Goal: Task Accomplishment & Management: Complete application form

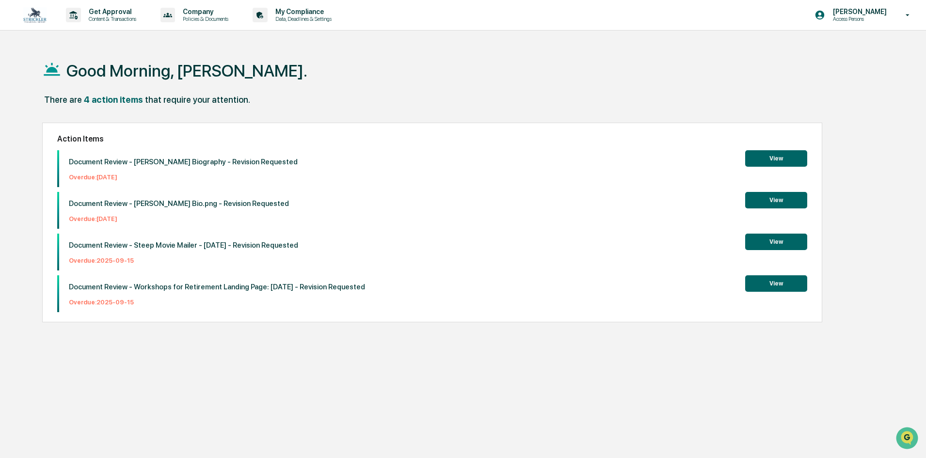
click at [764, 236] on button "View" at bounding box center [776, 242] width 62 height 16
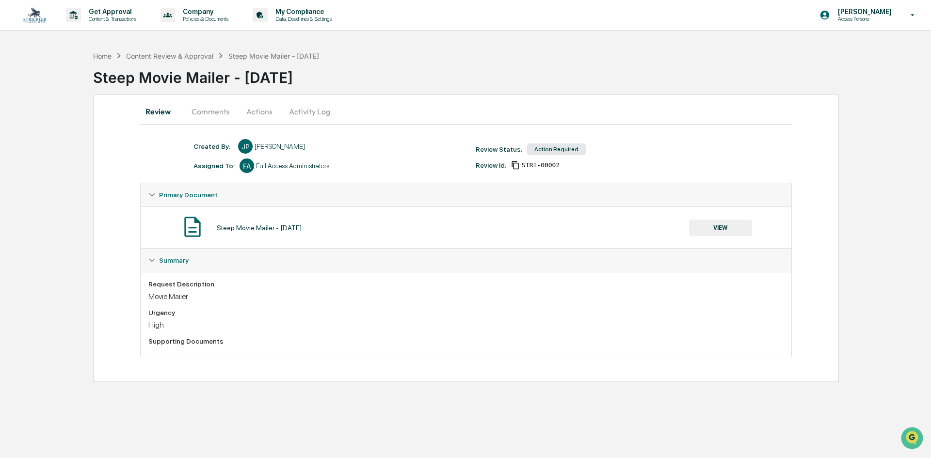
click at [261, 111] on button "Actions" at bounding box center [260, 111] width 44 height 23
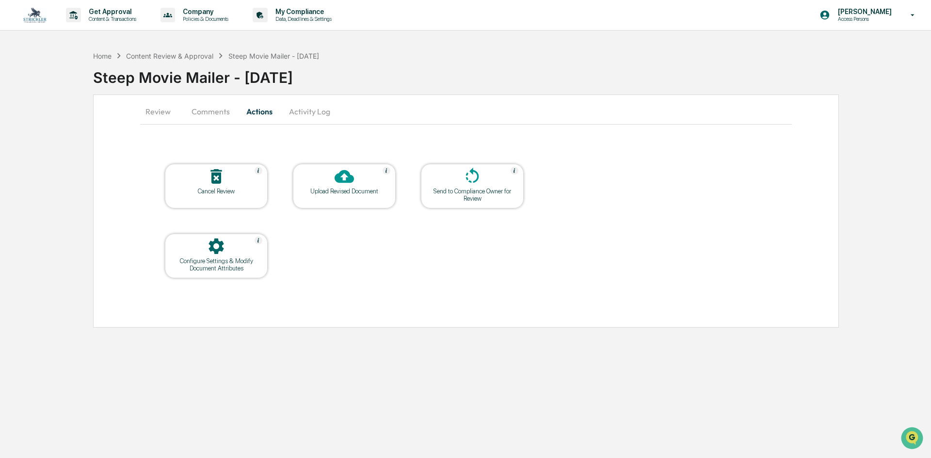
click at [341, 182] on icon at bounding box center [344, 176] width 19 height 13
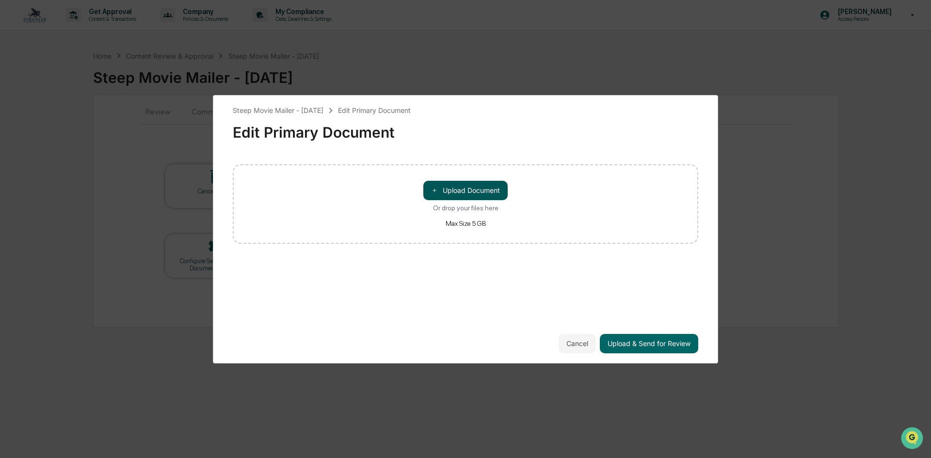
click at [441, 181] on button "＋ Upload Document" at bounding box center [465, 190] width 84 height 19
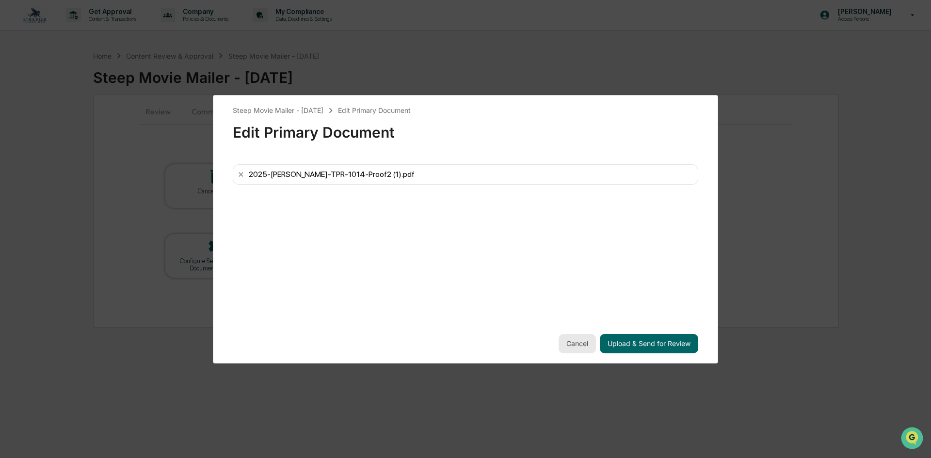
click at [579, 346] on button "Cancel" at bounding box center [577, 343] width 37 height 19
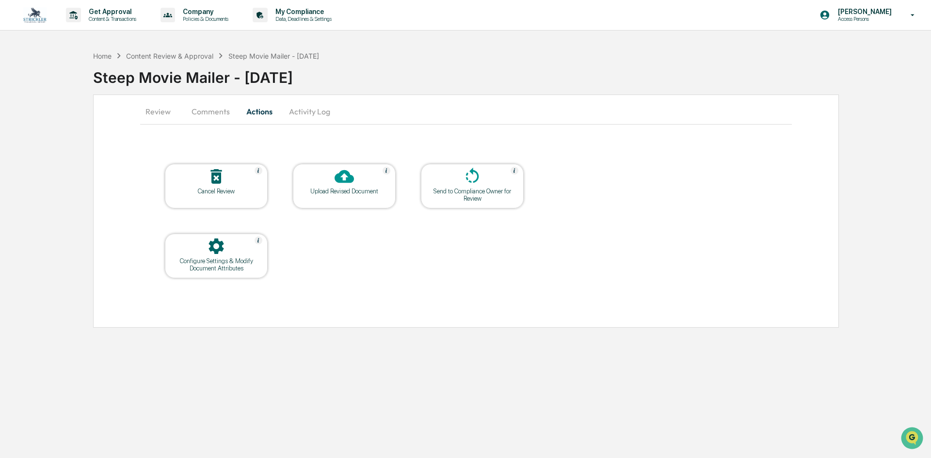
click at [351, 194] on div "Upload Revised Document" at bounding box center [344, 191] width 87 height 7
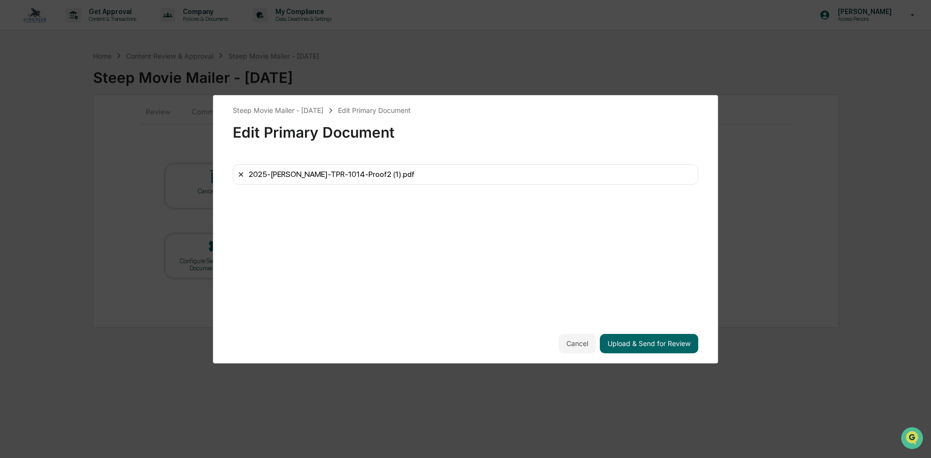
click at [239, 172] on icon at bounding box center [241, 175] width 8 height 8
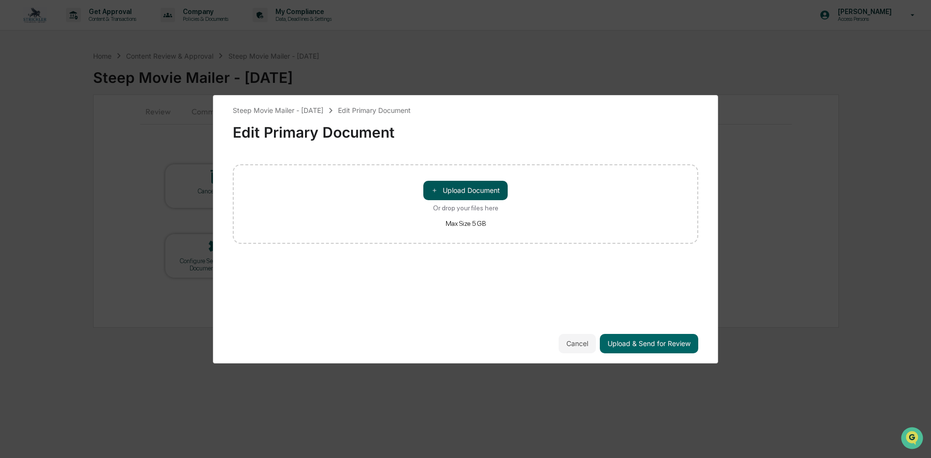
click at [431, 188] on span "＋" at bounding box center [434, 190] width 7 height 9
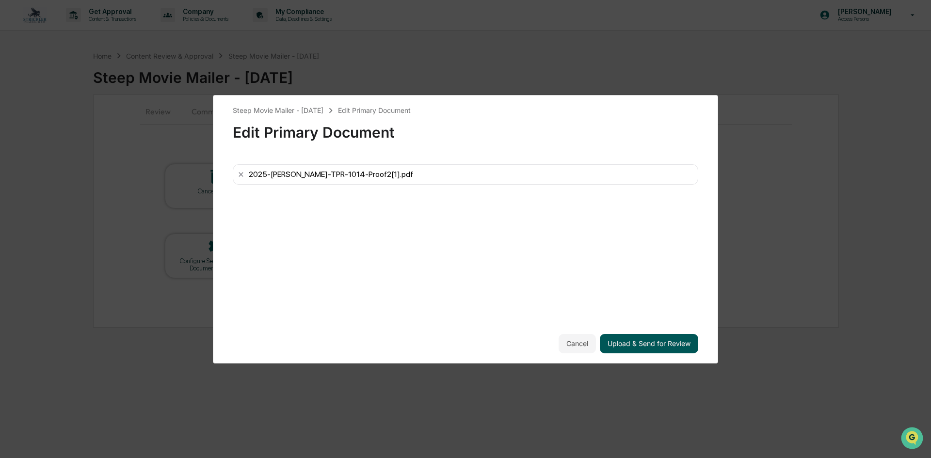
click at [642, 345] on button "Upload & Send for Review" at bounding box center [649, 343] width 98 height 19
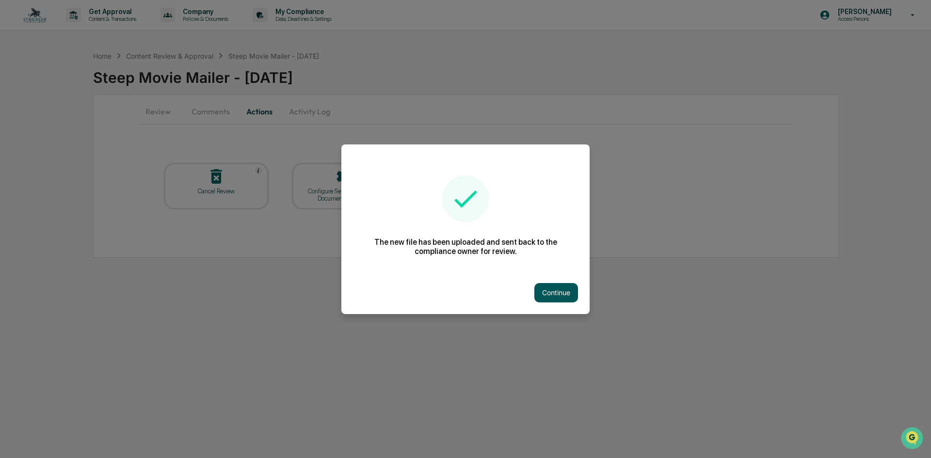
click at [546, 295] on button "Continue" at bounding box center [556, 292] width 44 height 19
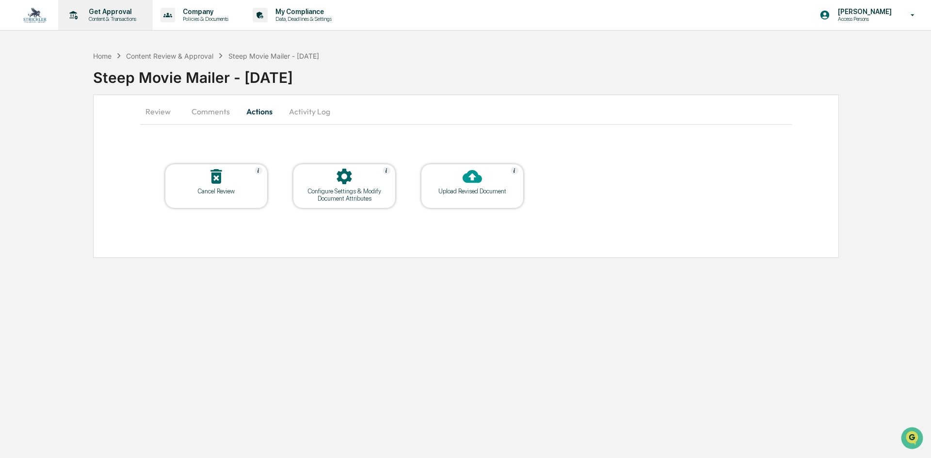
click at [108, 12] on p "Get Approval" at bounding box center [111, 12] width 60 height 8
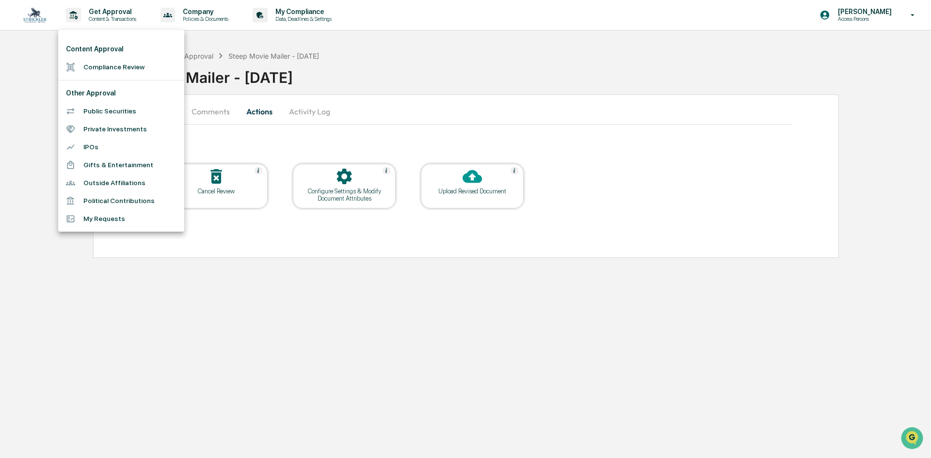
click at [125, 70] on li "Compliance Review" at bounding box center [121, 67] width 126 height 18
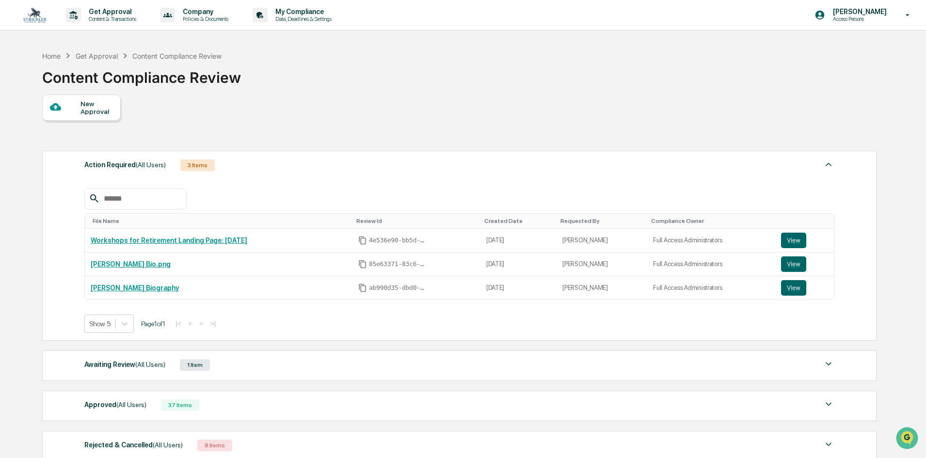
click at [96, 97] on div "New Approval" at bounding box center [81, 108] width 79 height 26
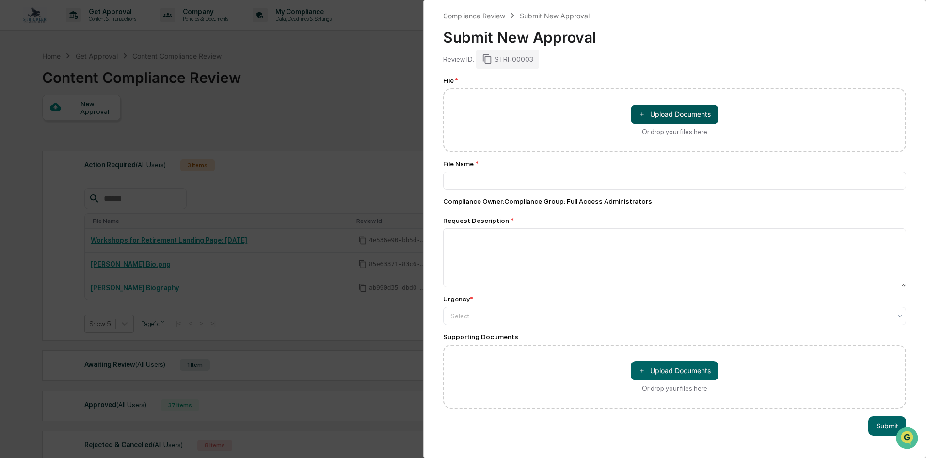
click at [670, 115] on button "＋ Upload Documents" at bounding box center [675, 114] width 88 height 19
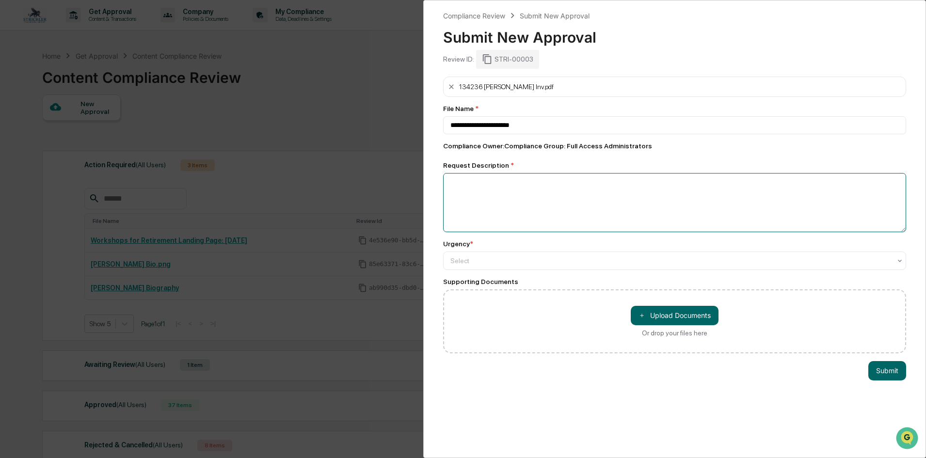
click at [516, 186] on textarea at bounding box center [674, 202] width 463 height 59
click at [550, 126] on input "**********" at bounding box center [674, 125] width 463 height 18
type input "**********"
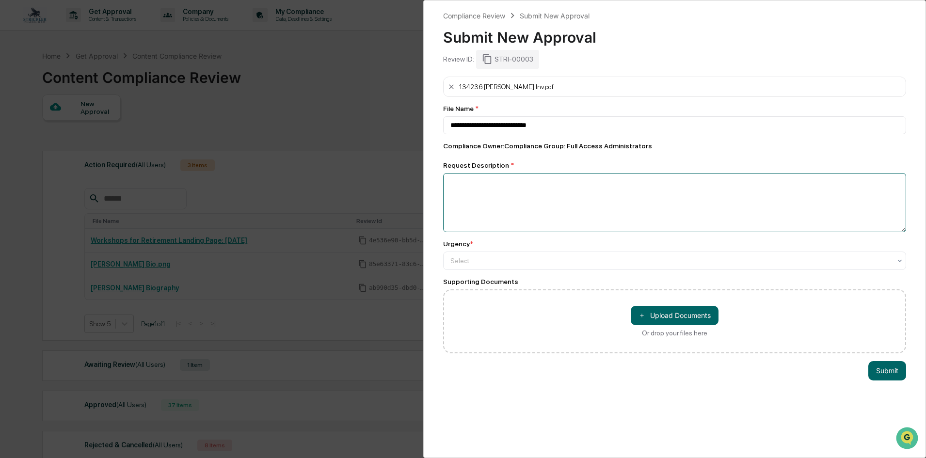
click at [550, 187] on textarea at bounding box center [674, 202] width 463 height 59
type textarea "**********"
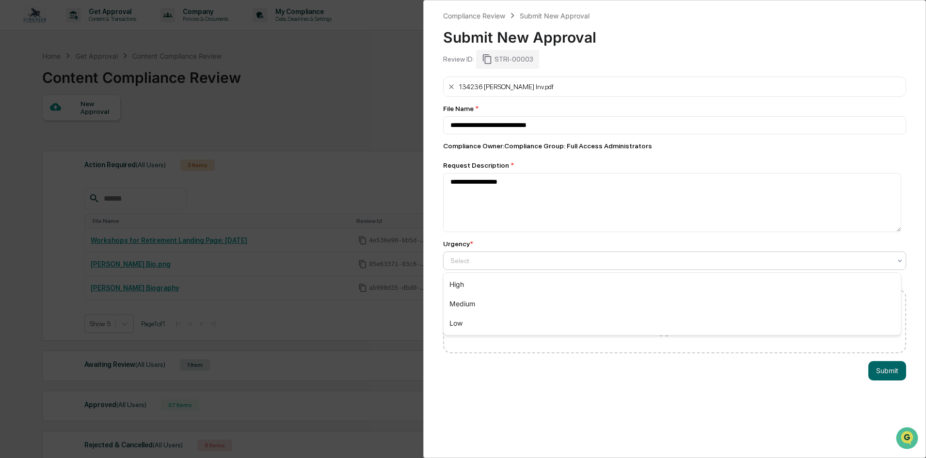
click at [515, 261] on div at bounding box center [671, 261] width 441 height 10
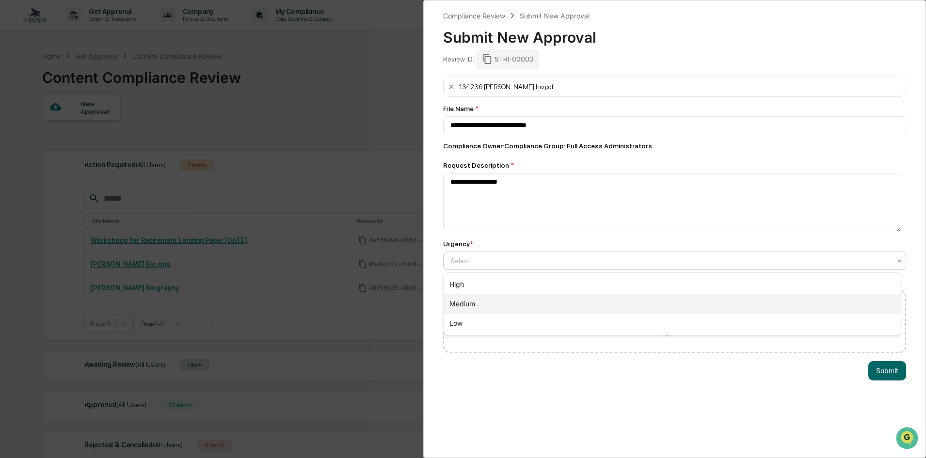
click at [509, 295] on div "Medium" at bounding box center [672, 303] width 457 height 19
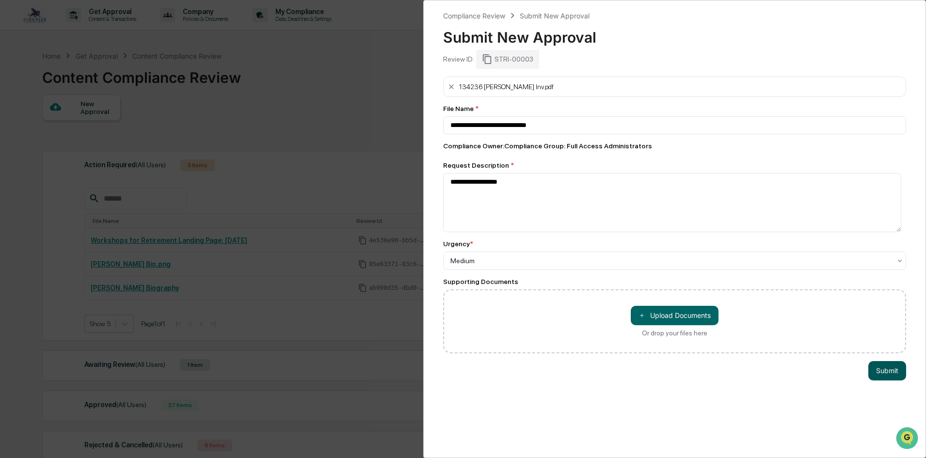
click at [884, 367] on button "Submit" at bounding box center [888, 370] width 38 height 19
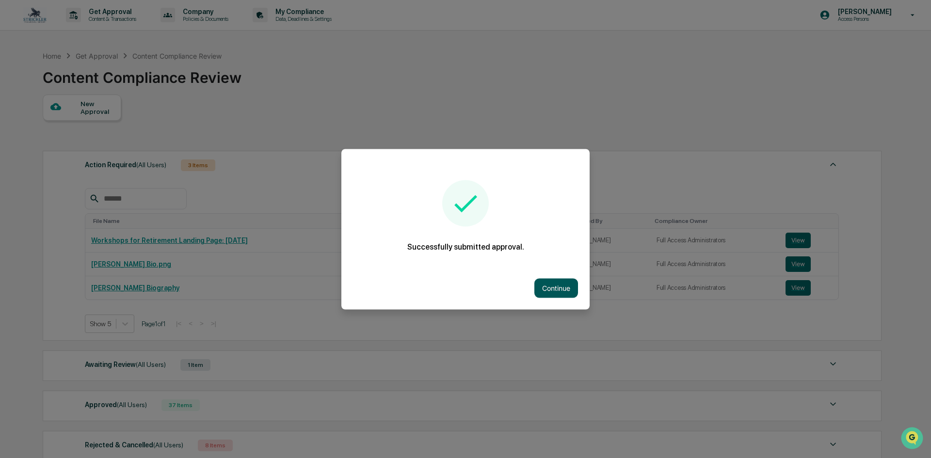
click at [550, 297] on button "Continue" at bounding box center [556, 287] width 44 height 19
